Goal: Find specific page/section: Find specific page/section

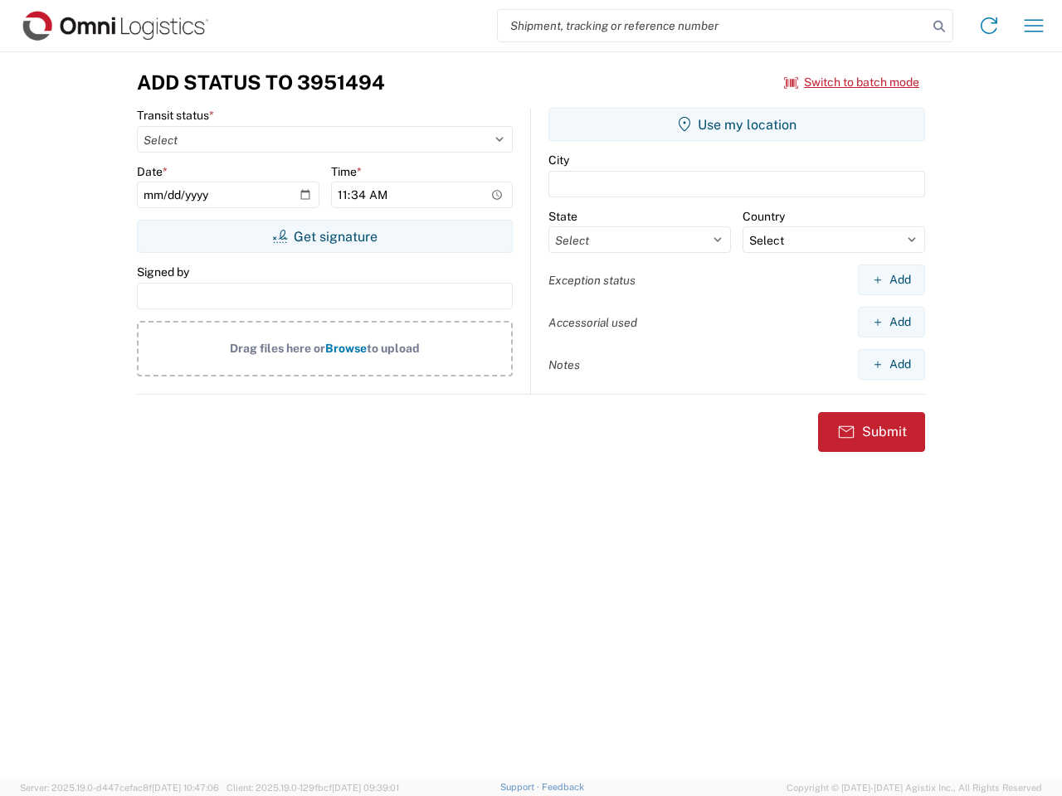
click at [713, 26] on input "search" at bounding box center [713, 26] width 430 height 32
click at [939, 27] on icon at bounding box center [938, 26] width 23 height 23
click at [989, 26] on icon at bounding box center [989, 25] width 27 height 27
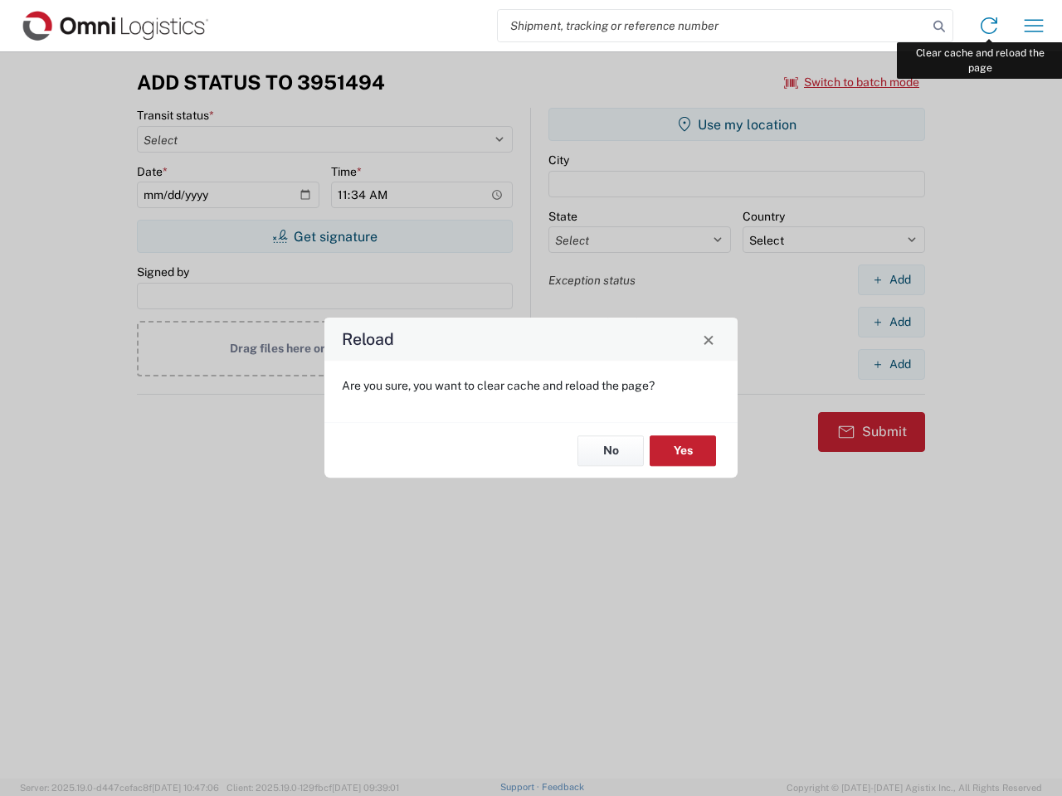
click at [1034, 26] on div "Reload Are you sure, you want to clear cache and reload the page? No Yes" at bounding box center [531, 398] width 1062 height 796
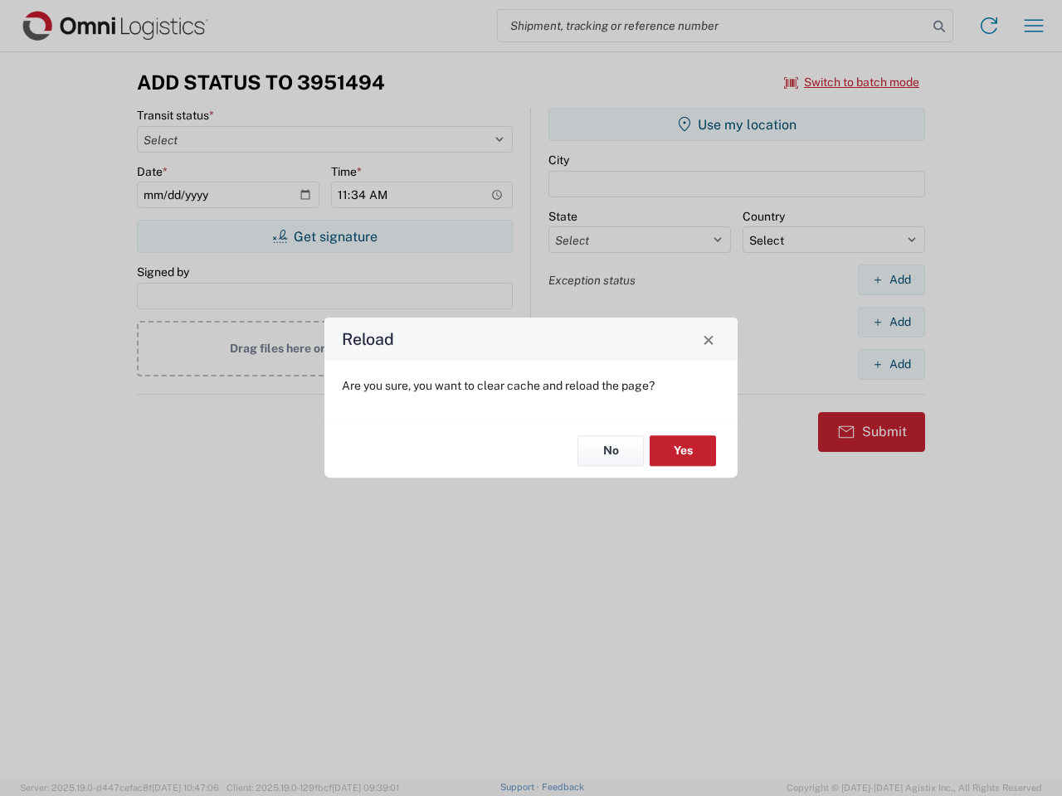
click at [852, 82] on div "Reload Are you sure, you want to clear cache and reload the page? No Yes" at bounding box center [531, 398] width 1062 height 796
click at [324, 236] on div "Reload Are you sure, you want to clear cache and reload the page? No Yes" at bounding box center [531, 398] width 1062 height 796
click at [737, 124] on div "Reload Are you sure, you want to clear cache and reload the page? No Yes" at bounding box center [531, 398] width 1062 height 796
click at [891, 280] on div "Reload Are you sure, you want to clear cache and reload the page? No Yes" at bounding box center [531, 398] width 1062 height 796
click at [891, 322] on div "Reload Are you sure, you want to clear cache and reload the page? No Yes" at bounding box center [531, 398] width 1062 height 796
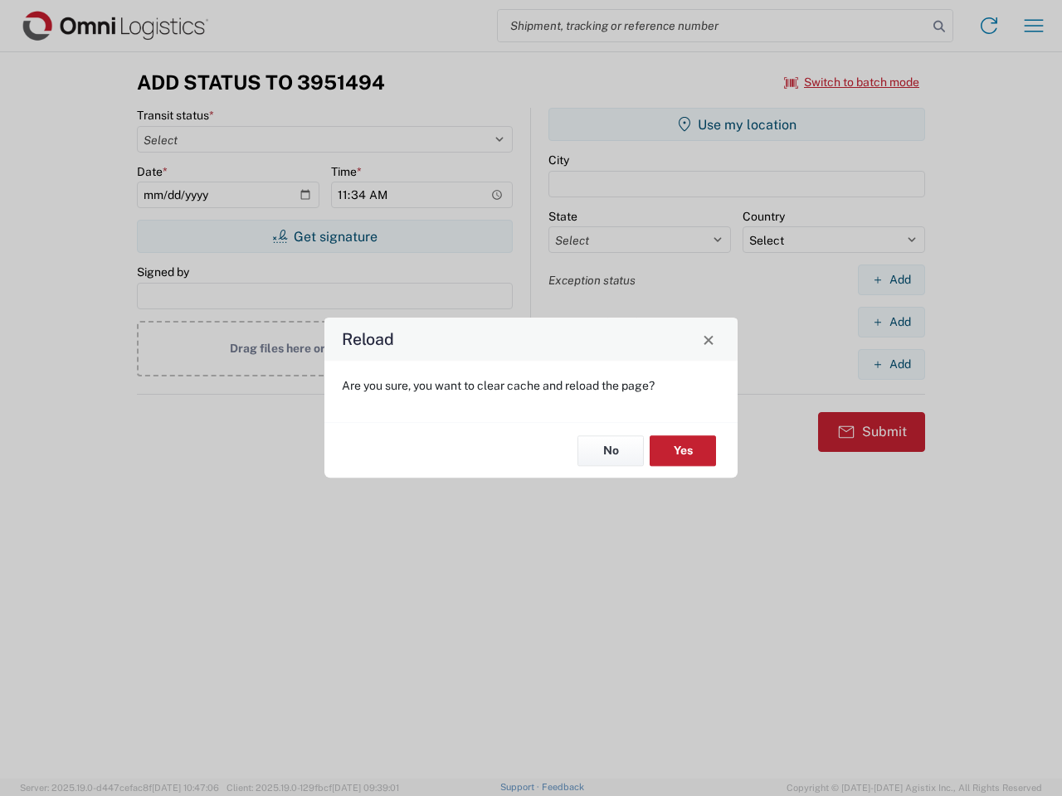
click at [891, 364] on div "Reload Are you sure, you want to clear cache and reload the page? No Yes" at bounding box center [531, 398] width 1062 height 796
